Goal: Task Accomplishment & Management: Manage account settings

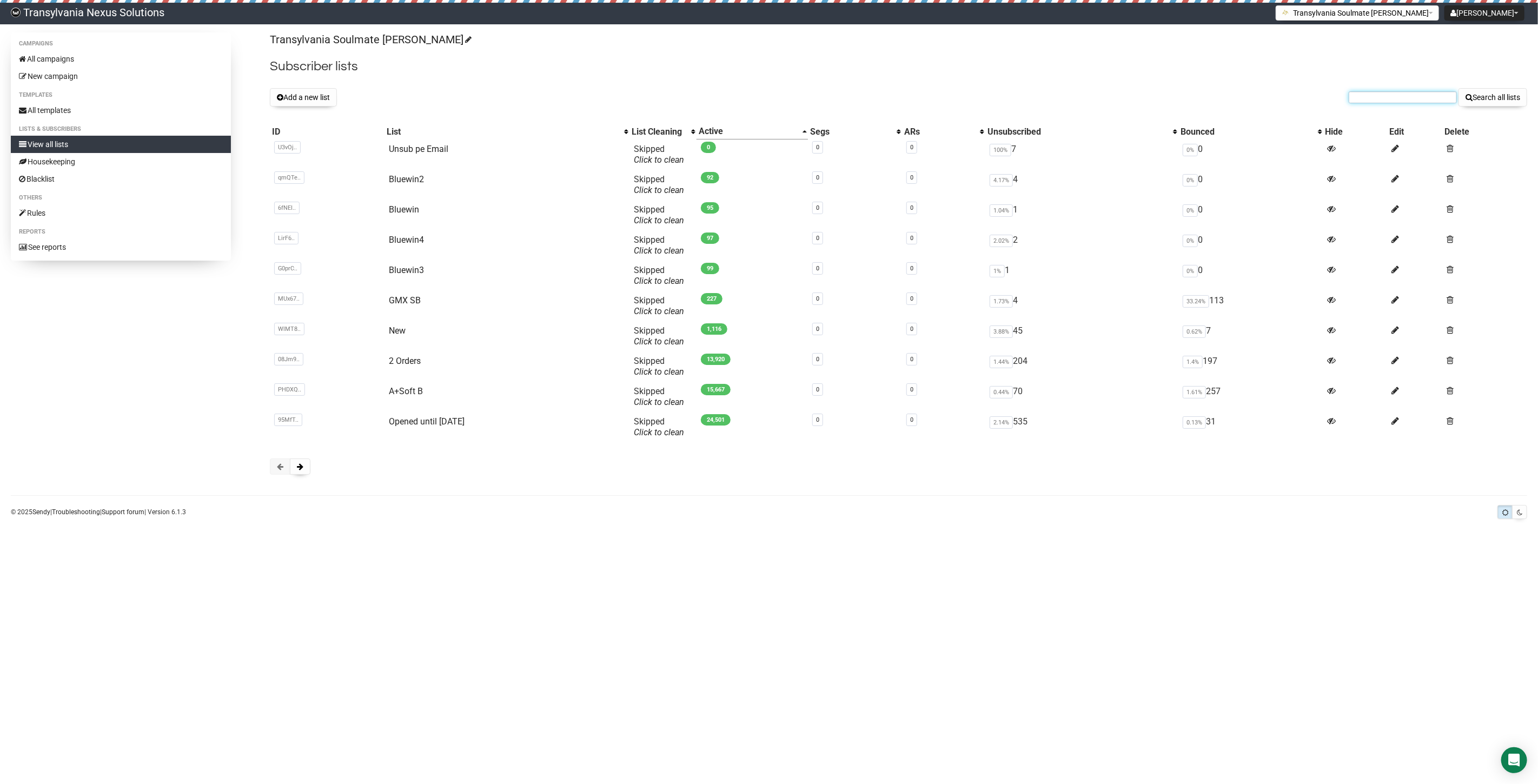
click at [1363, 100] on input "text" at bounding box center [1403, 97] width 108 height 12
paste input "elli2009@gmx.net"
type input "elli2009@gmx.net"
click at [1504, 95] on button "Search all lists" at bounding box center [1493, 97] width 69 height 18
click at [54, 147] on link "View all lists" at bounding box center [121, 144] width 220 height 17
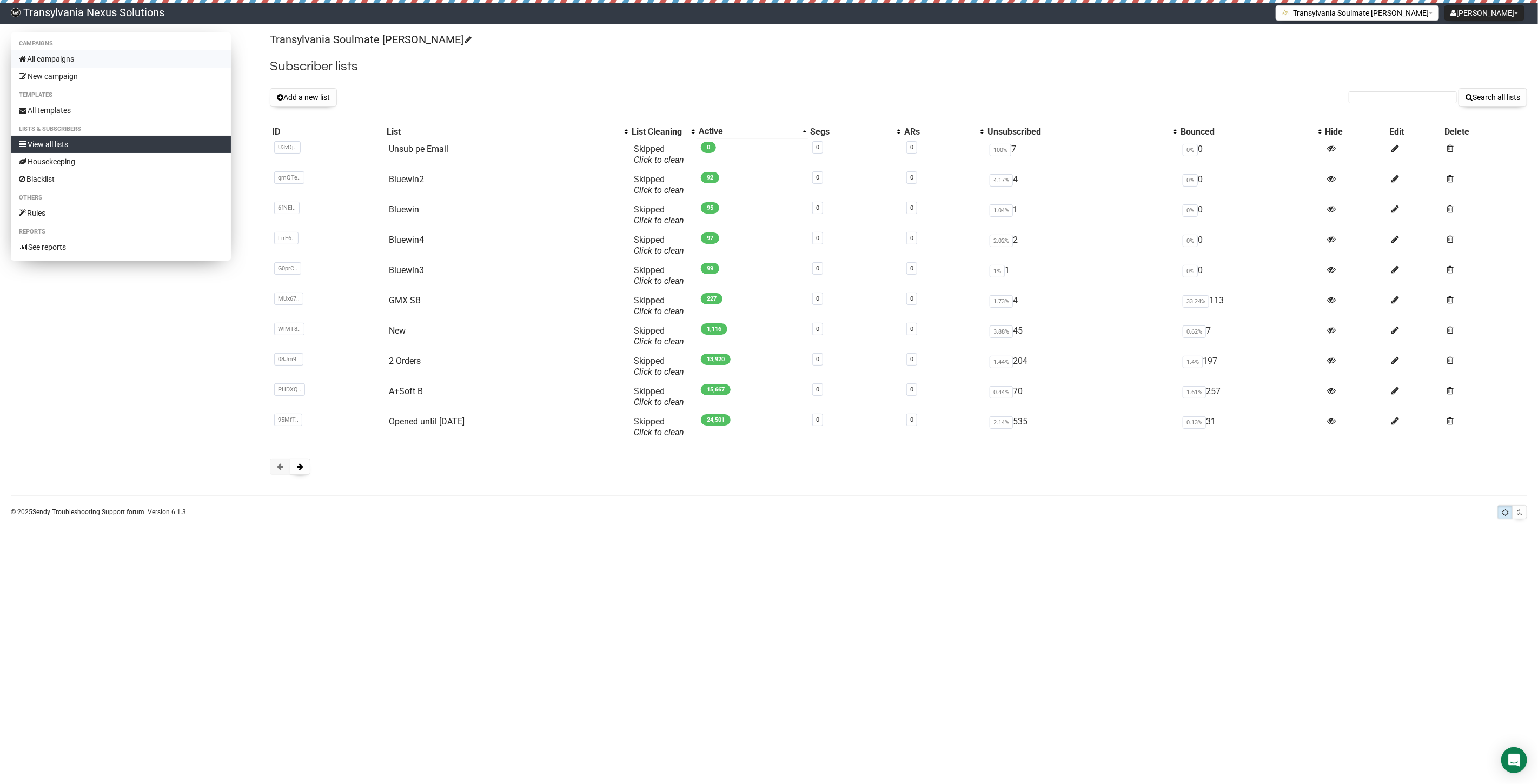
click at [79, 54] on link "All campaigns" at bounding box center [121, 58] width 220 height 17
